Goal: Register for event/course

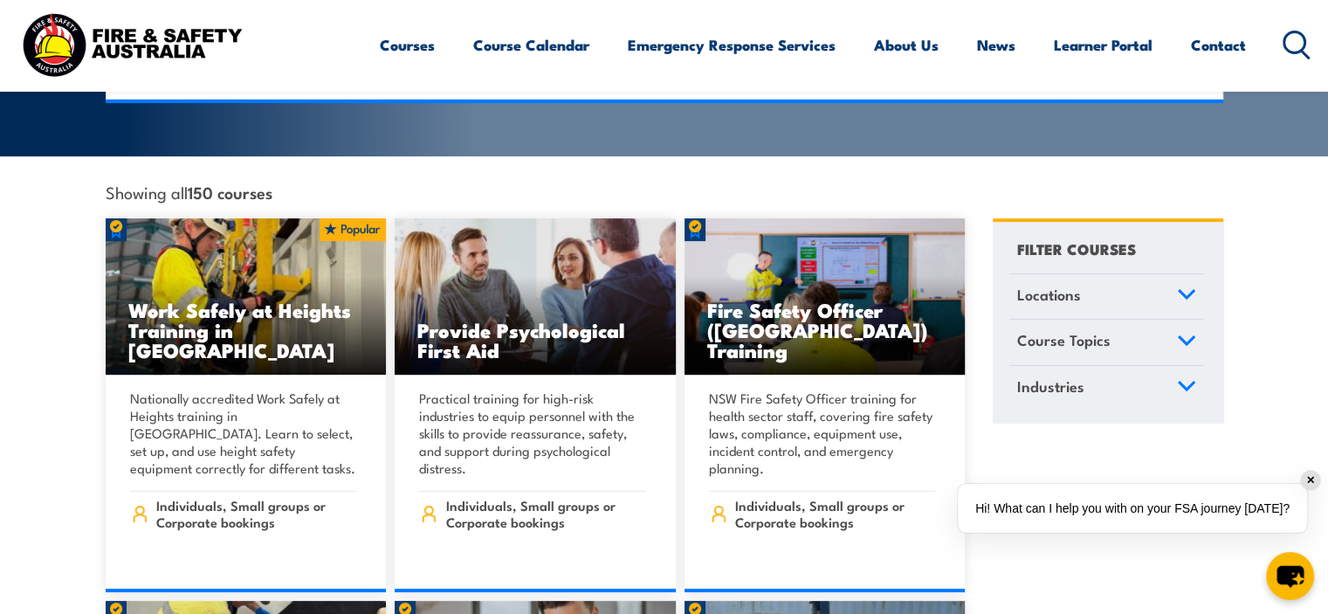
scroll to position [436, 0]
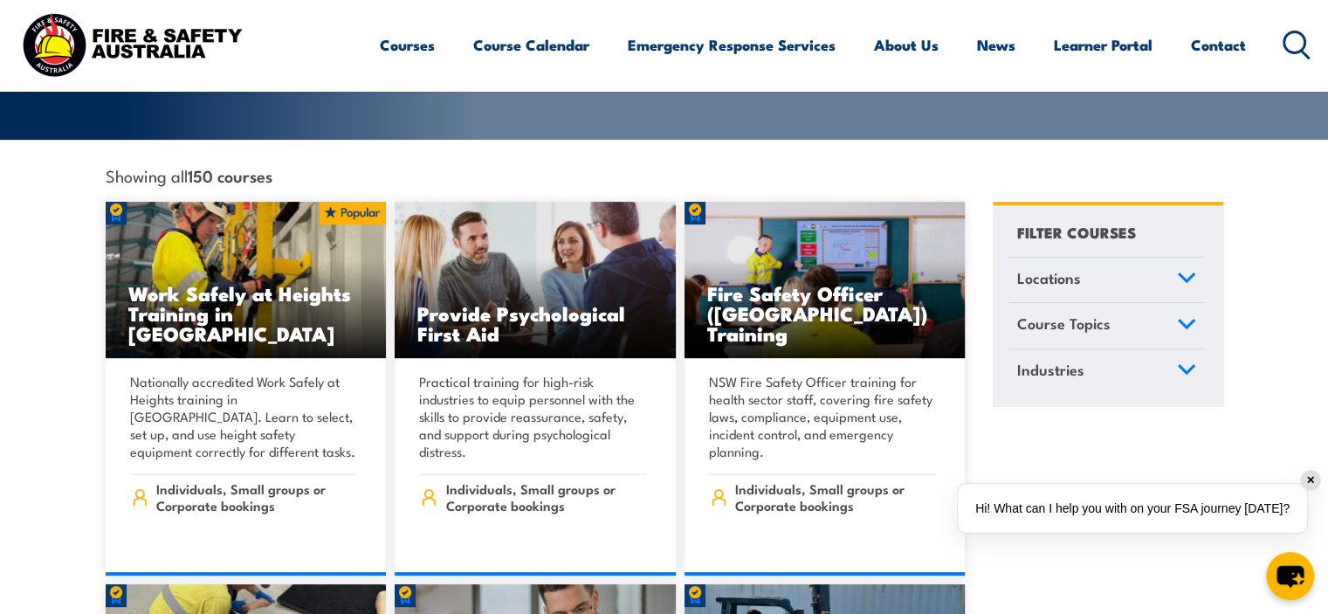
click at [1182, 273] on icon at bounding box center [1186, 277] width 16 height 8
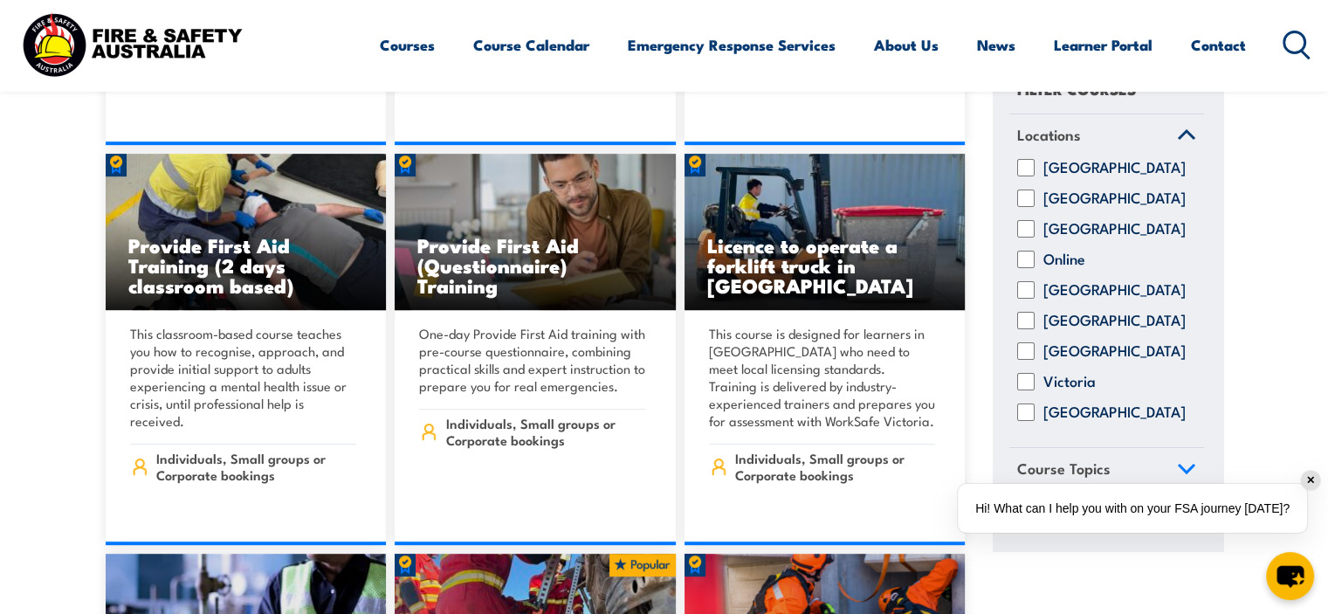
scroll to position [873, 0]
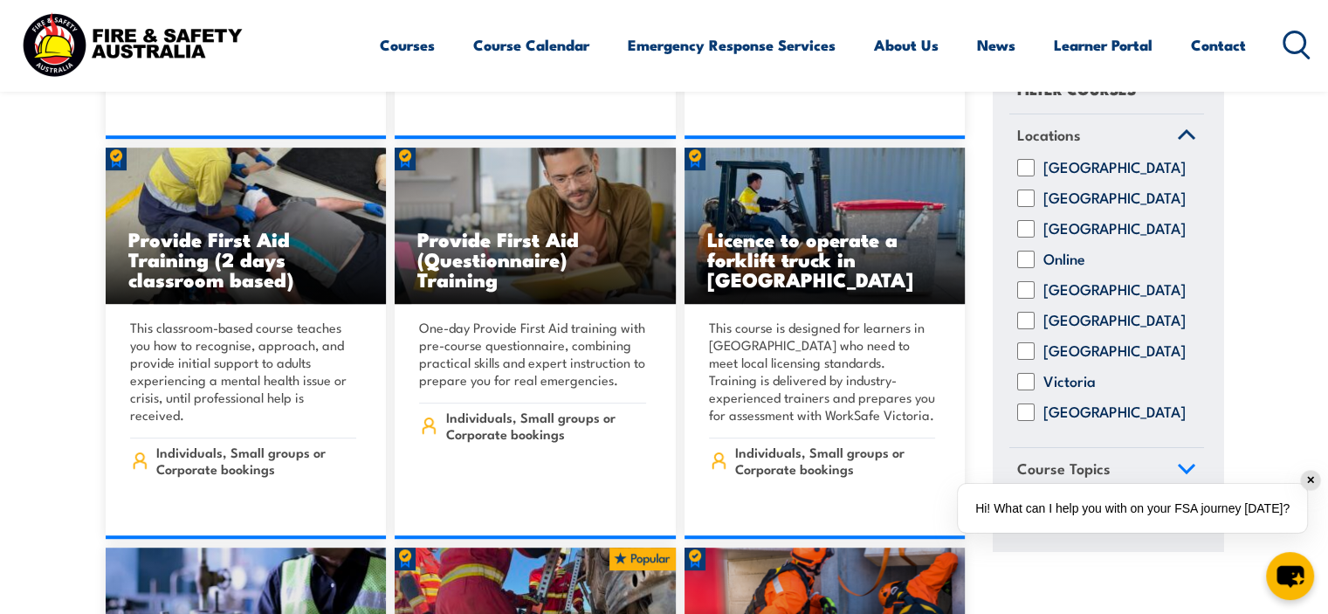
click at [1026, 417] on input "[GEOGRAPHIC_DATA]" at bounding box center [1025, 412] width 17 height 17
checkbox input "true"
click at [1177, 471] on icon at bounding box center [1186, 469] width 19 height 12
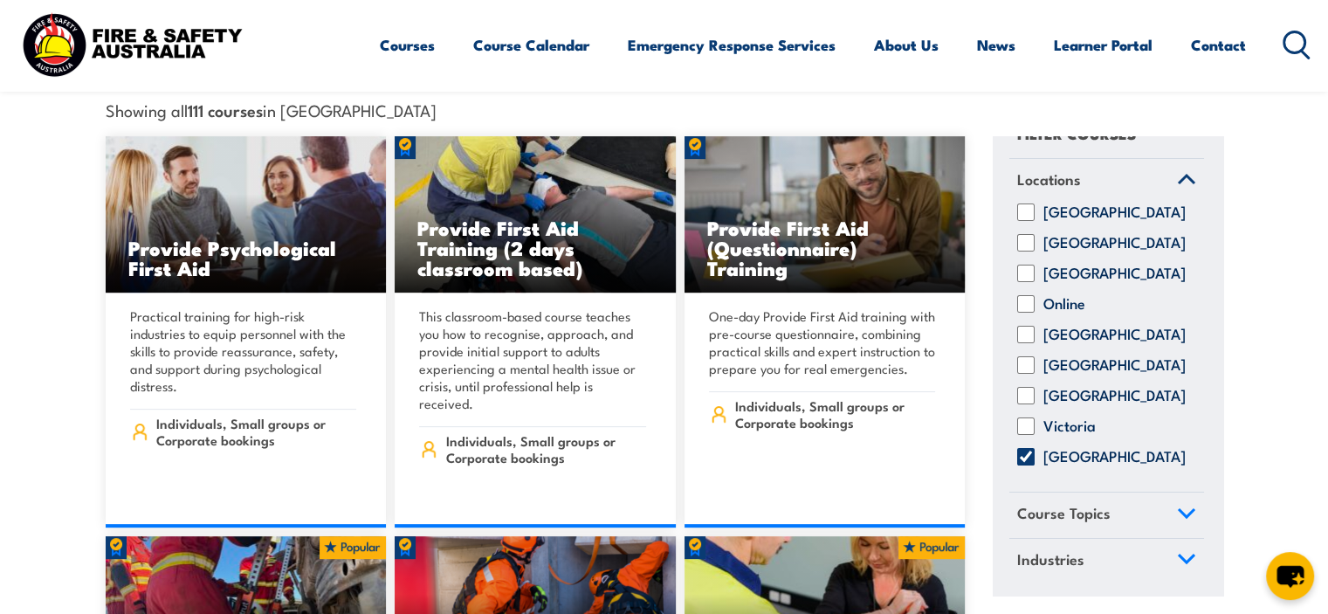
scroll to position [611, 0]
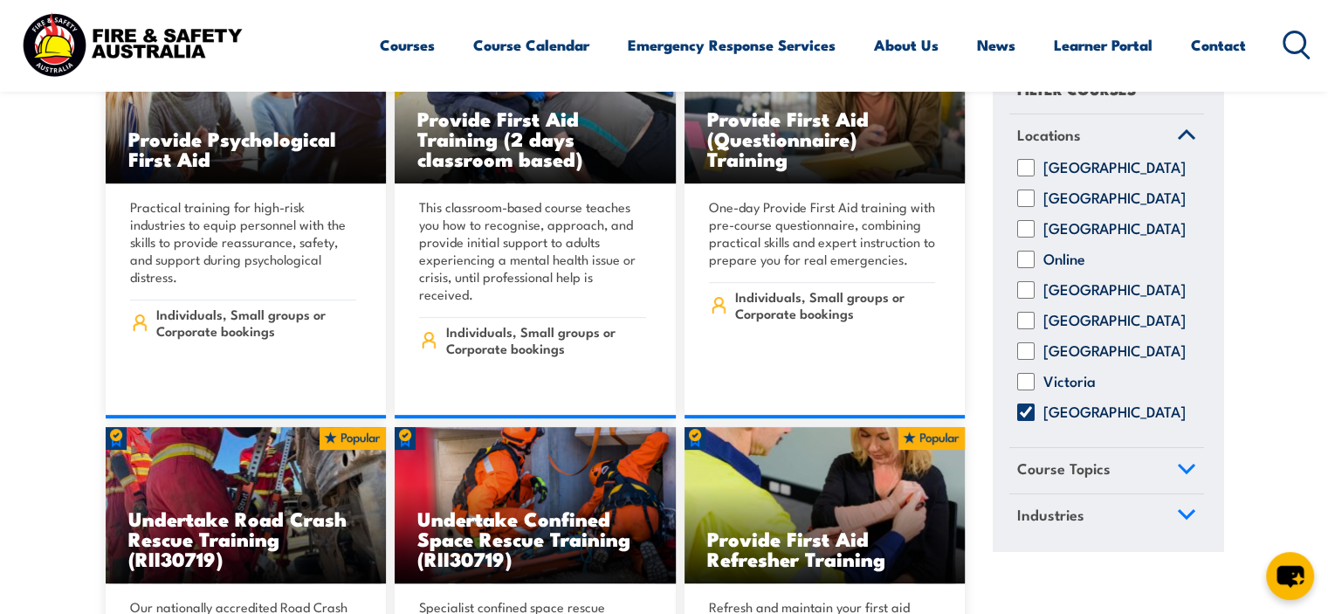
click at [1179, 470] on icon at bounding box center [1186, 469] width 19 height 12
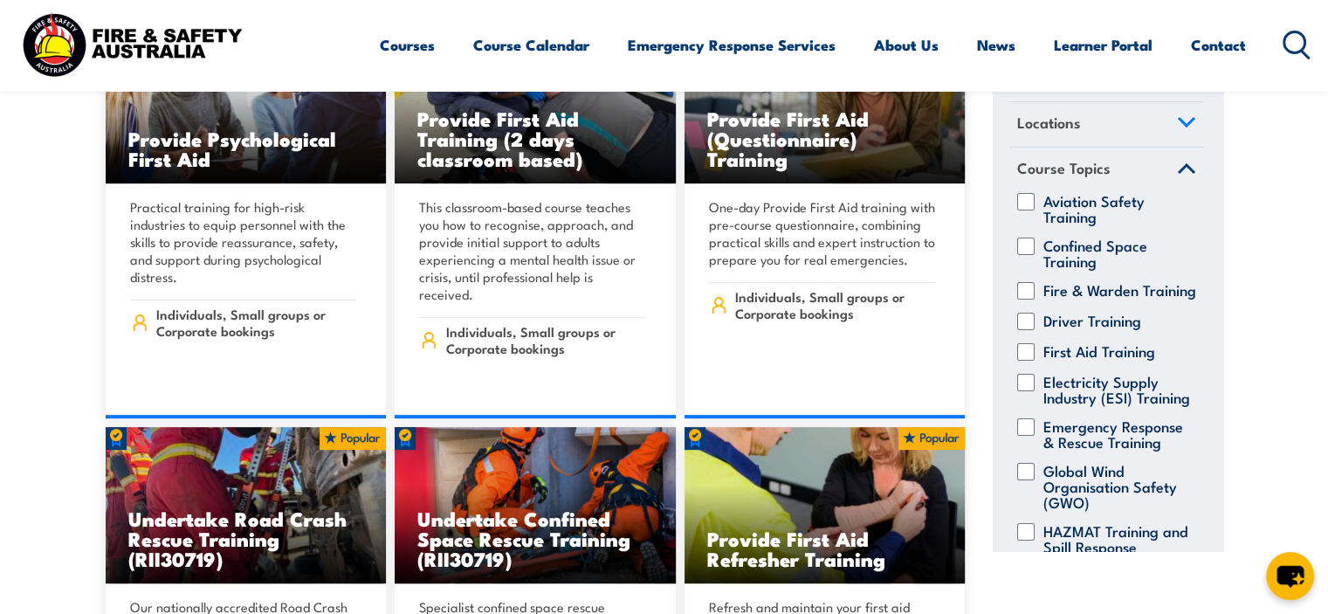
scroll to position [0, 0]
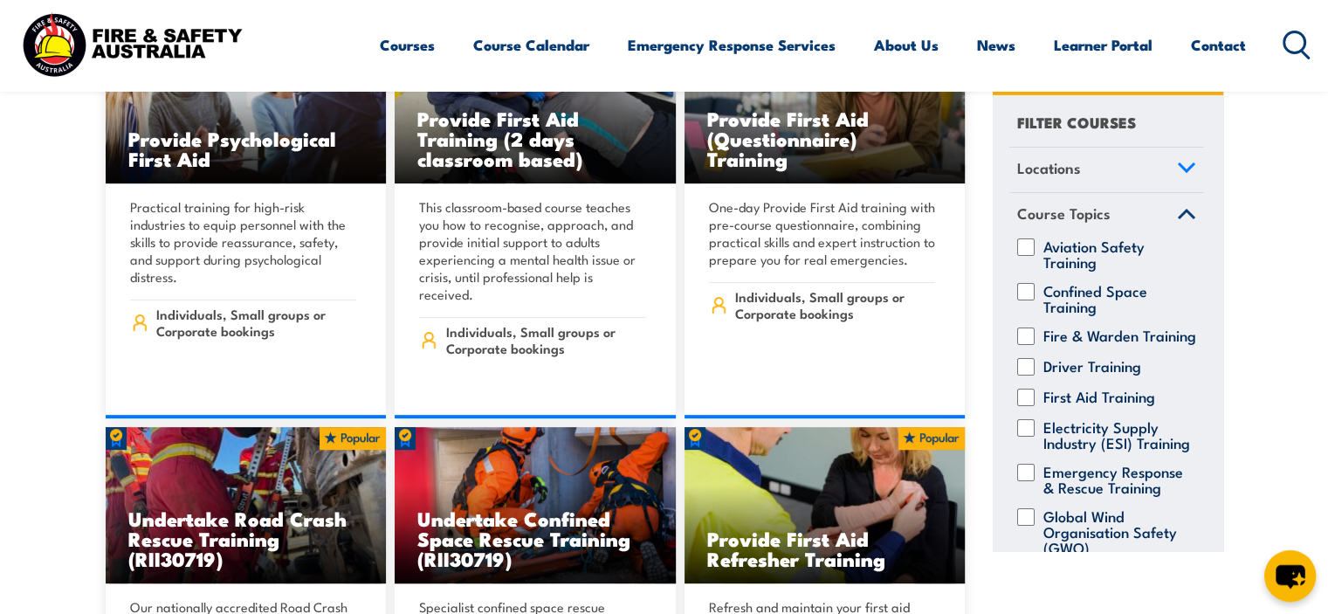
click at [1295, 578] on icon "chat-button" at bounding box center [1289, 575] width 51 height 51
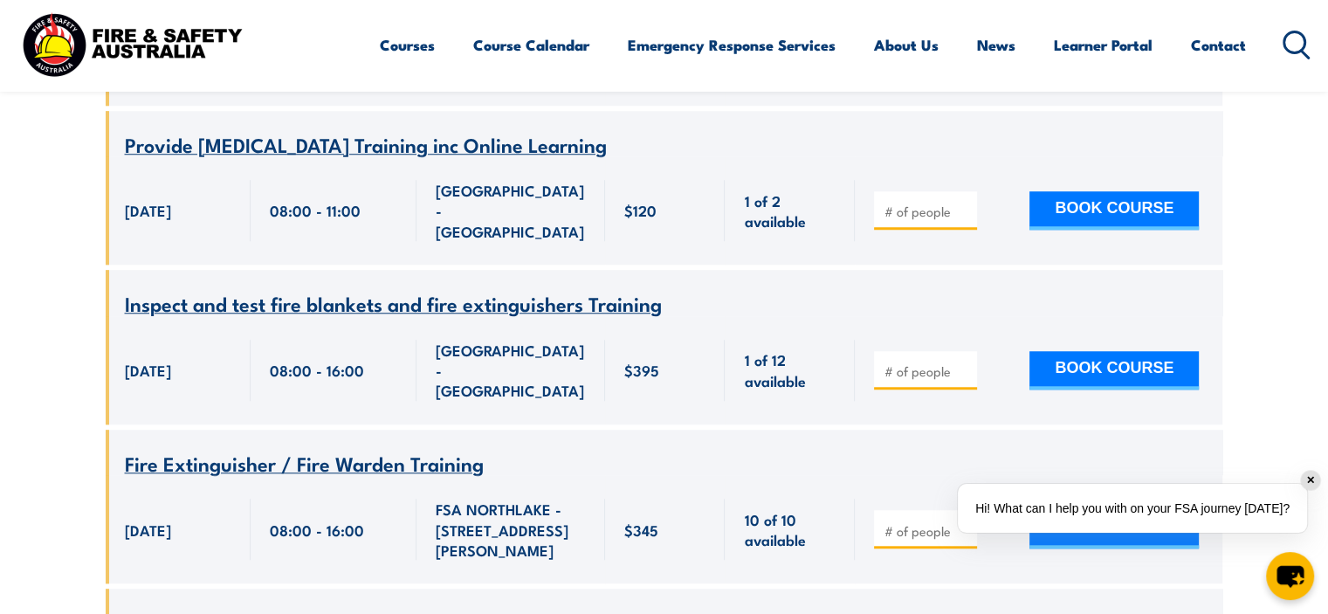
scroll to position [1449, 0]
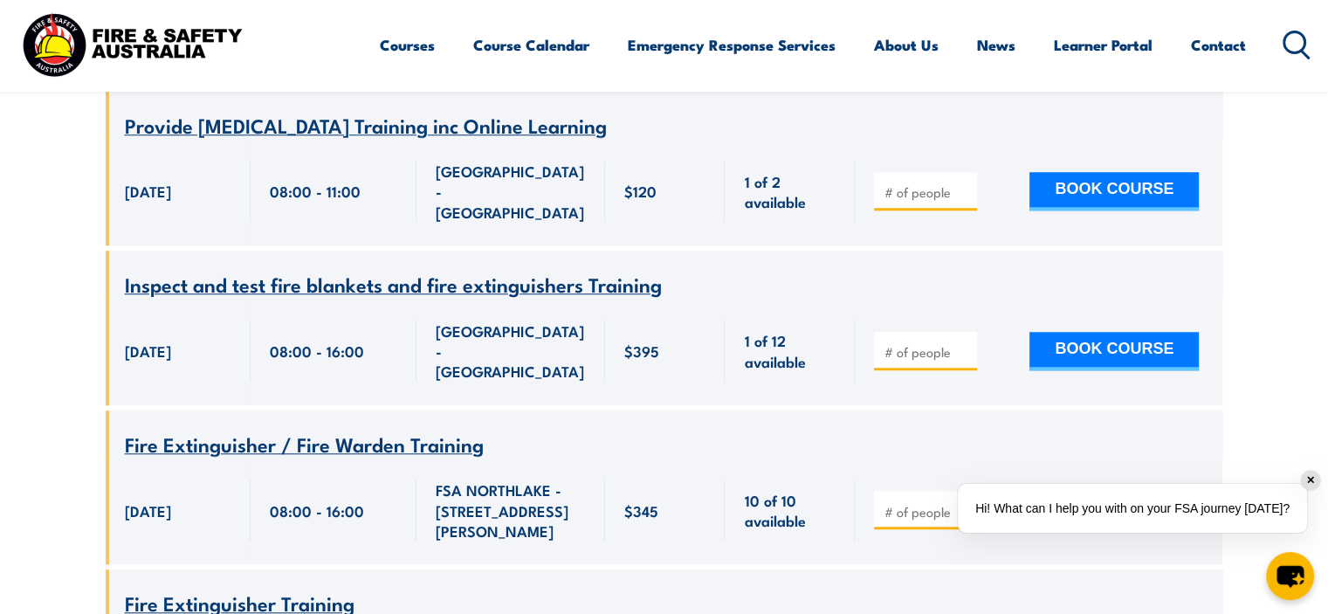
click at [390, 429] on span "Fire Extinguisher / Fire Warden Training" at bounding box center [304, 444] width 359 height 30
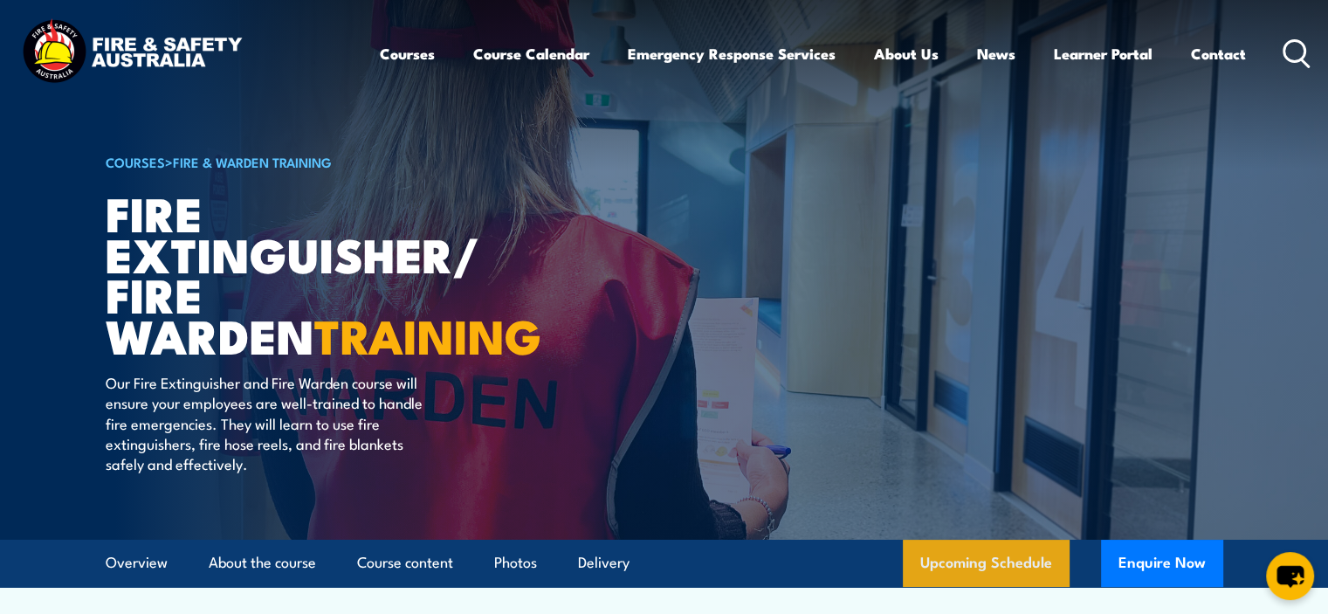
click at [981, 566] on link "Upcoming Schedule" at bounding box center [986, 562] width 167 height 47
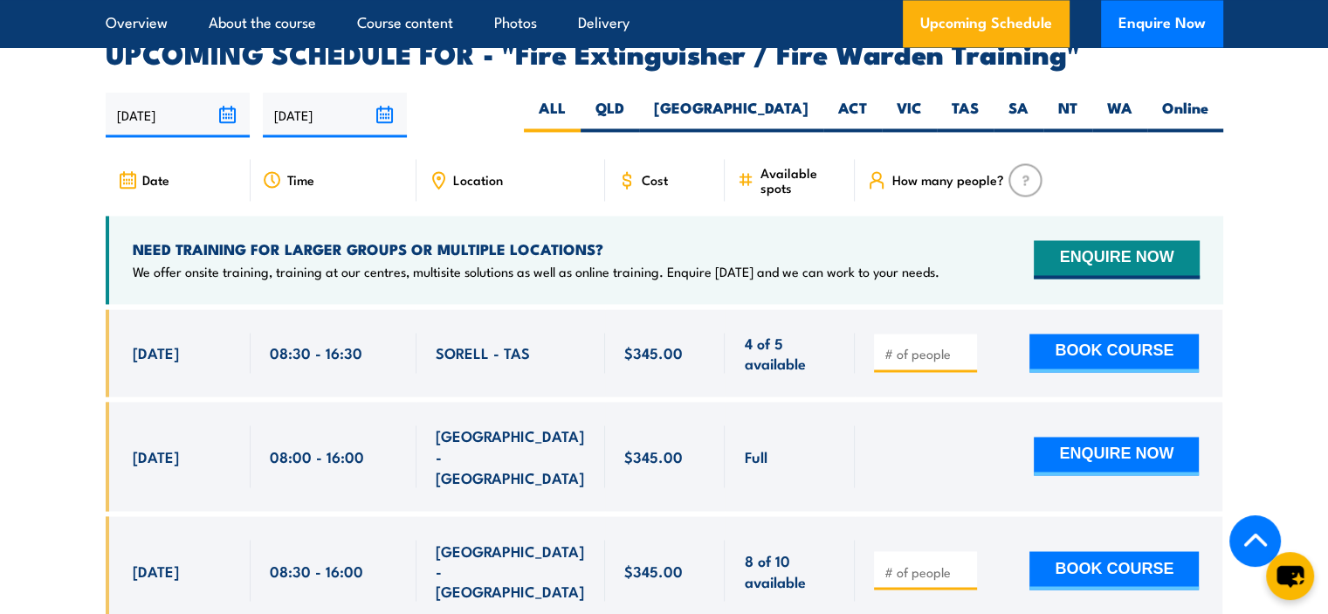
scroll to position [2866, 0]
